Goal: Task Accomplishment & Management: Manage account settings

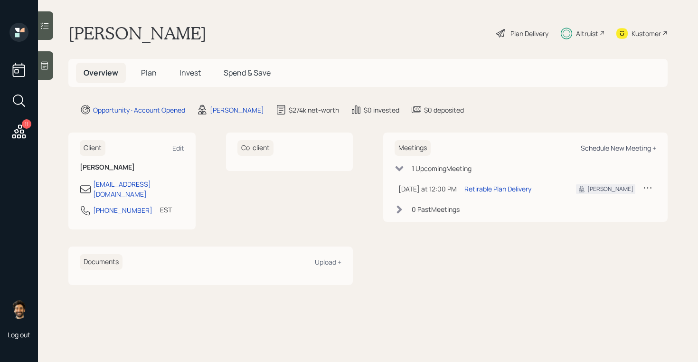
click at [598, 148] on div "Schedule New Meeting +" at bounding box center [619, 147] width 76 height 9
select select "f14b762f-c7c2-4b89-9227-8fa891345eea"
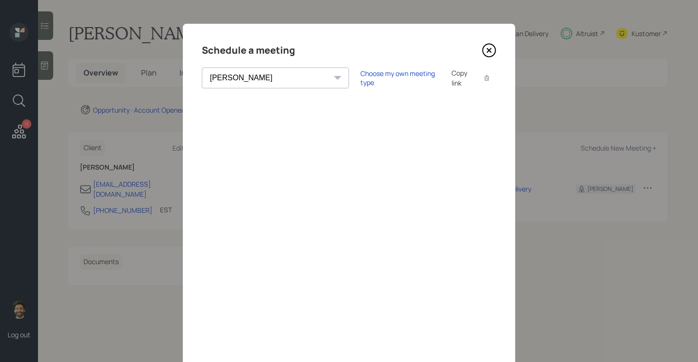
click at [490, 47] on icon at bounding box center [489, 50] width 14 height 14
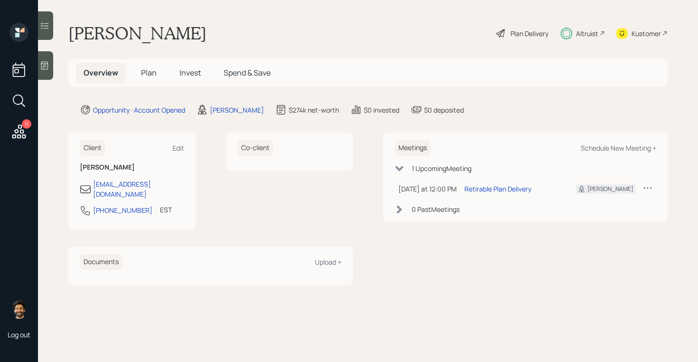
click at [190, 71] on span "Invest" at bounding box center [190, 72] width 21 height 10
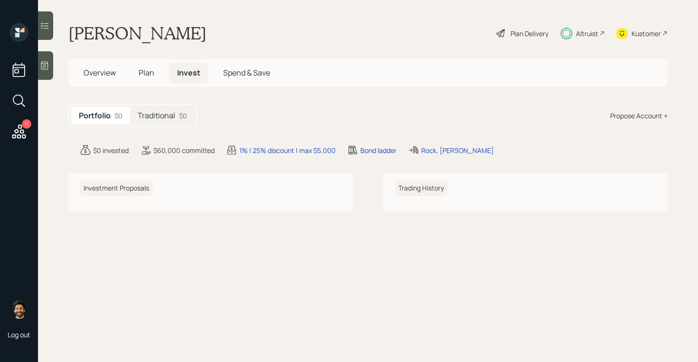
click at [180, 123] on div "Traditional $0" at bounding box center [162, 116] width 65 height 18
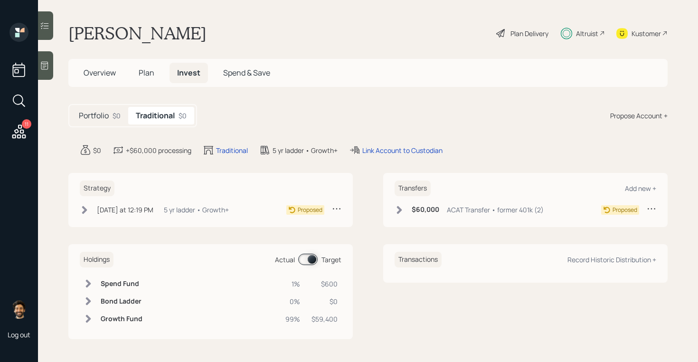
click at [409, 208] on div "$60,000 ACAT Transfer • former 401k (2)" at bounding box center [469, 210] width 149 height 12
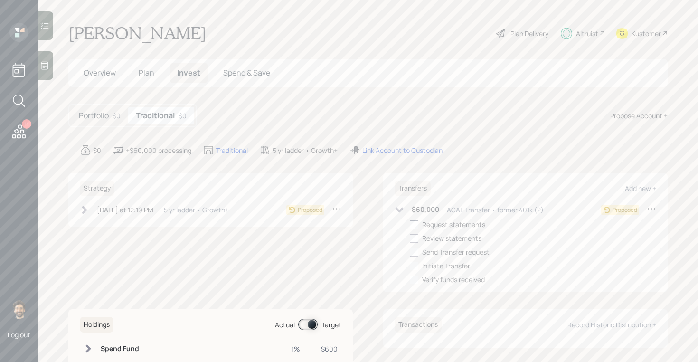
click at [416, 224] on div at bounding box center [414, 224] width 9 height 9
click at [410, 224] on input "checkbox" at bounding box center [409, 224] width 0 height 0
checkbox input "true"
click at [125, 207] on div "[DATE] at 12:19 PM" at bounding box center [125, 210] width 57 height 10
click at [98, 226] on div at bounding box center [99, 224] width 9 height 9
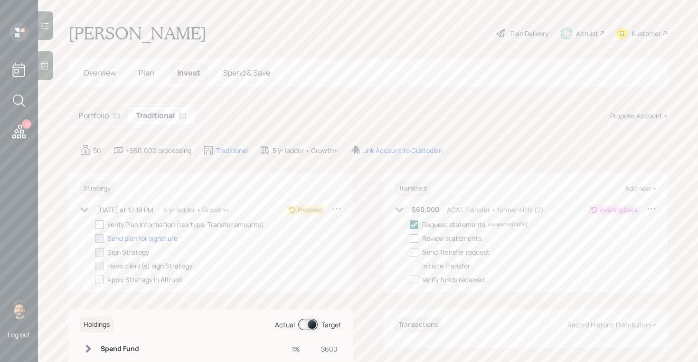
click at [95, 225] on input "checkbox" at bounding box center [95, 224] width 0 height 0
checkbox input "true"
click at [416, 149] on div "Link Account to Custodian" at bounding box center [402, 150] width 80 height 10
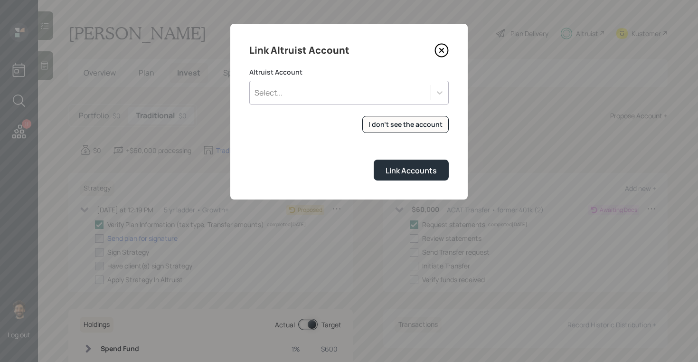
click at [358, 97] on div "Select..." at bounding box center [340, 93] width 181 height 16
click at [356, 65] on div "Link Altruist Account Altruist Account Select... I don't see the account Altrui…" at bounding box center [348, 112] width 237 height 176
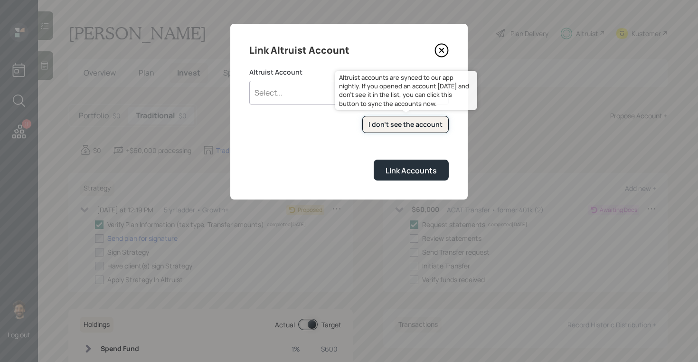
click at [382, 127] on div "I don't see the account" at bounding box center [406, 124] width 74 height 9
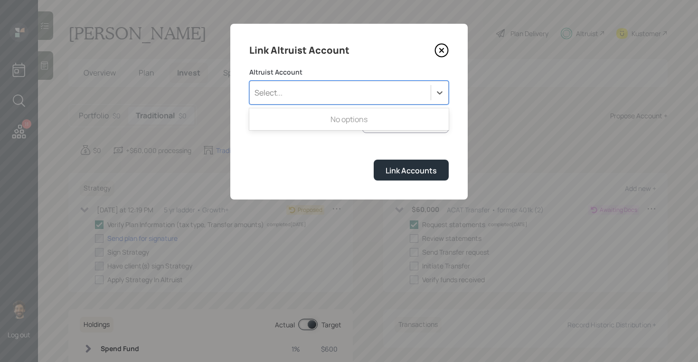
click at [321, 88] on div "Select..." at bounding box center [340, 93] width 181 height 16
click at [315, 81] on div "Select..." at bounding box center [348, 93] width 199 height 24
click at [331, 94] on div "Select..." at bounding box center [340, 93] width 181 height 16
click at [322, 85] on div "Select..." at bounding box center [340, 93] width 181 height 16
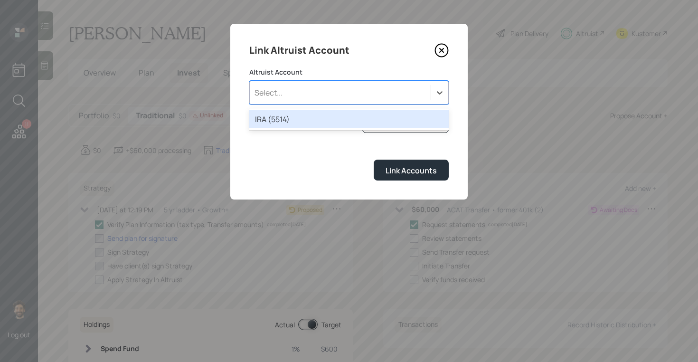
click at [321, 98] on div "Select..." at bounding box center [340, 93] width 181 height 16
click at [329, 121] on div "IRA (5514)" at bounding box center [348, 119] width 199 height 18
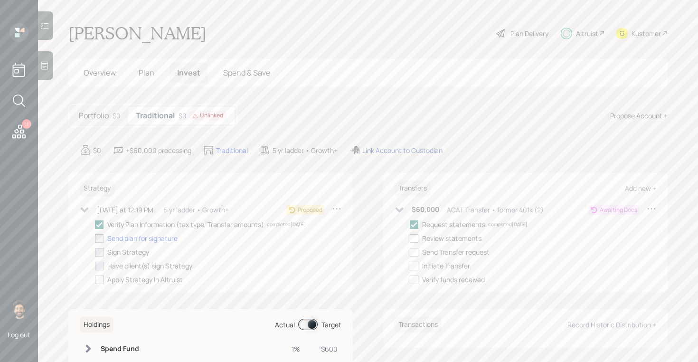
click at [376, 151] on div "Link Account to Custodian" at bounding box center [402, 150] width 80 height 10
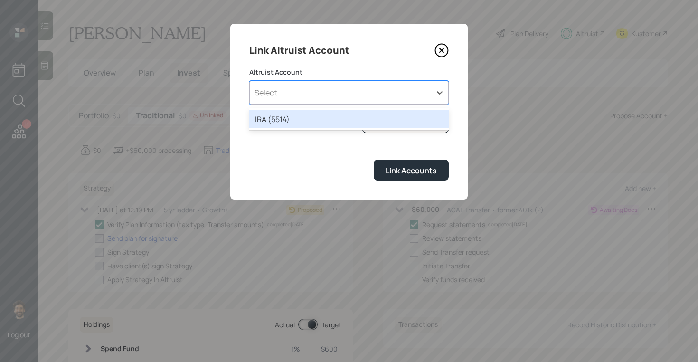
click at [350, 97] on div "Select..." at bounding box center [340, 93] width 181 height 16
click at [341, 118] on div "IRA (5514)" at bounding box center [348, 119] width 199 height 18
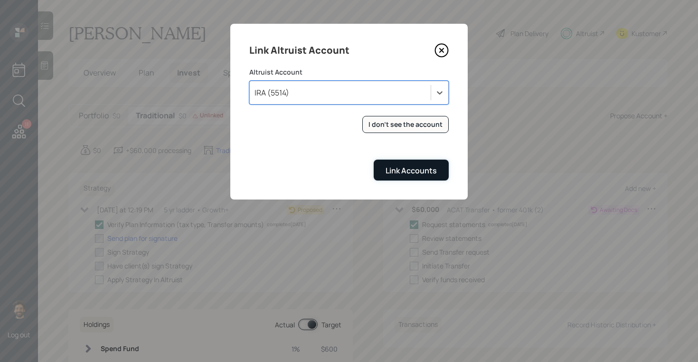
click at [388, 172] on div "Link Accounts" at bounding box center [411, 170] width 51 height 10
